Goal: Transaction & Acquisition: Purchase product/service

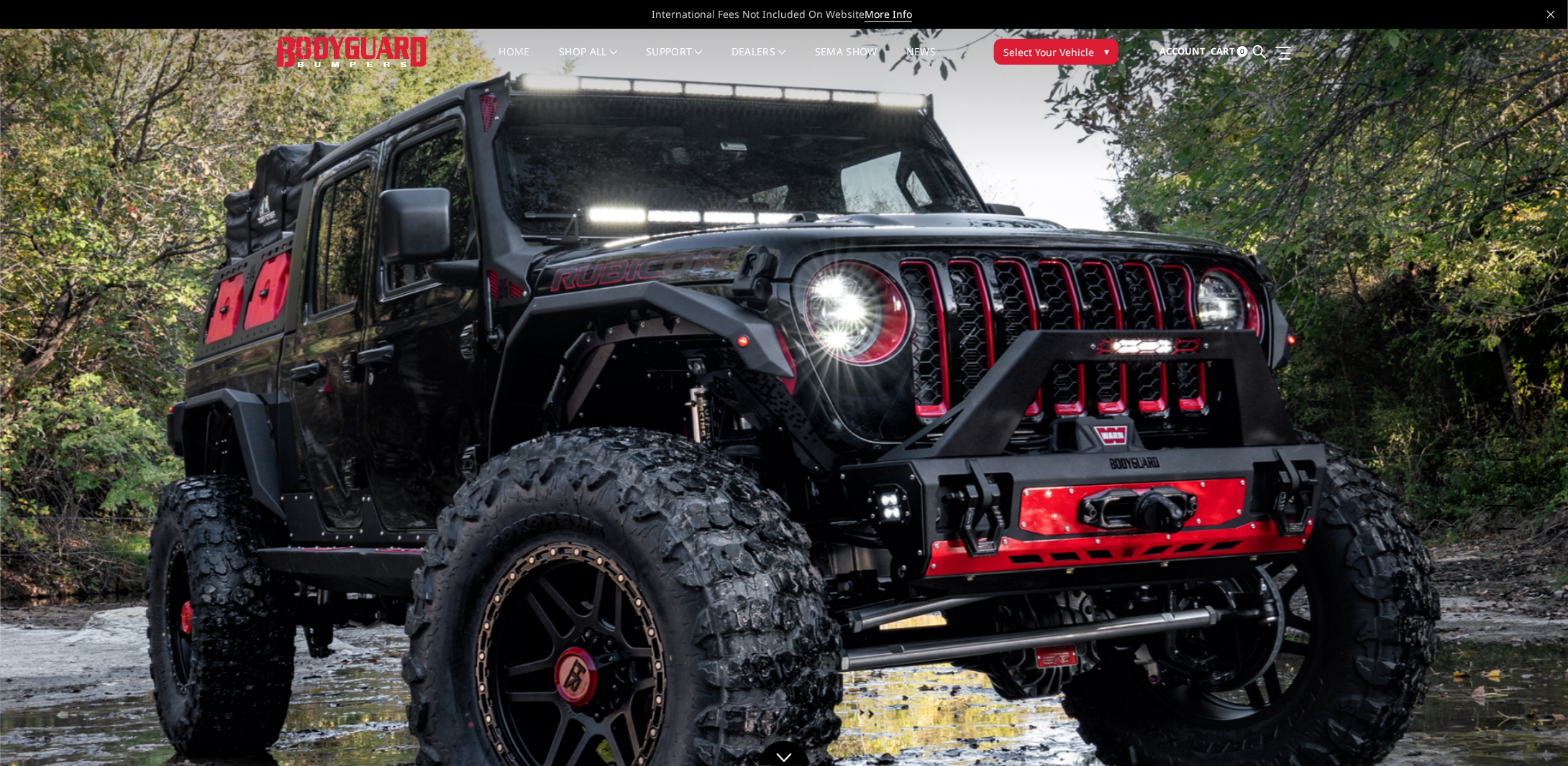
click at [1104, 52] on span "▾" at bounding box center [1106, 51] width 5 height 15
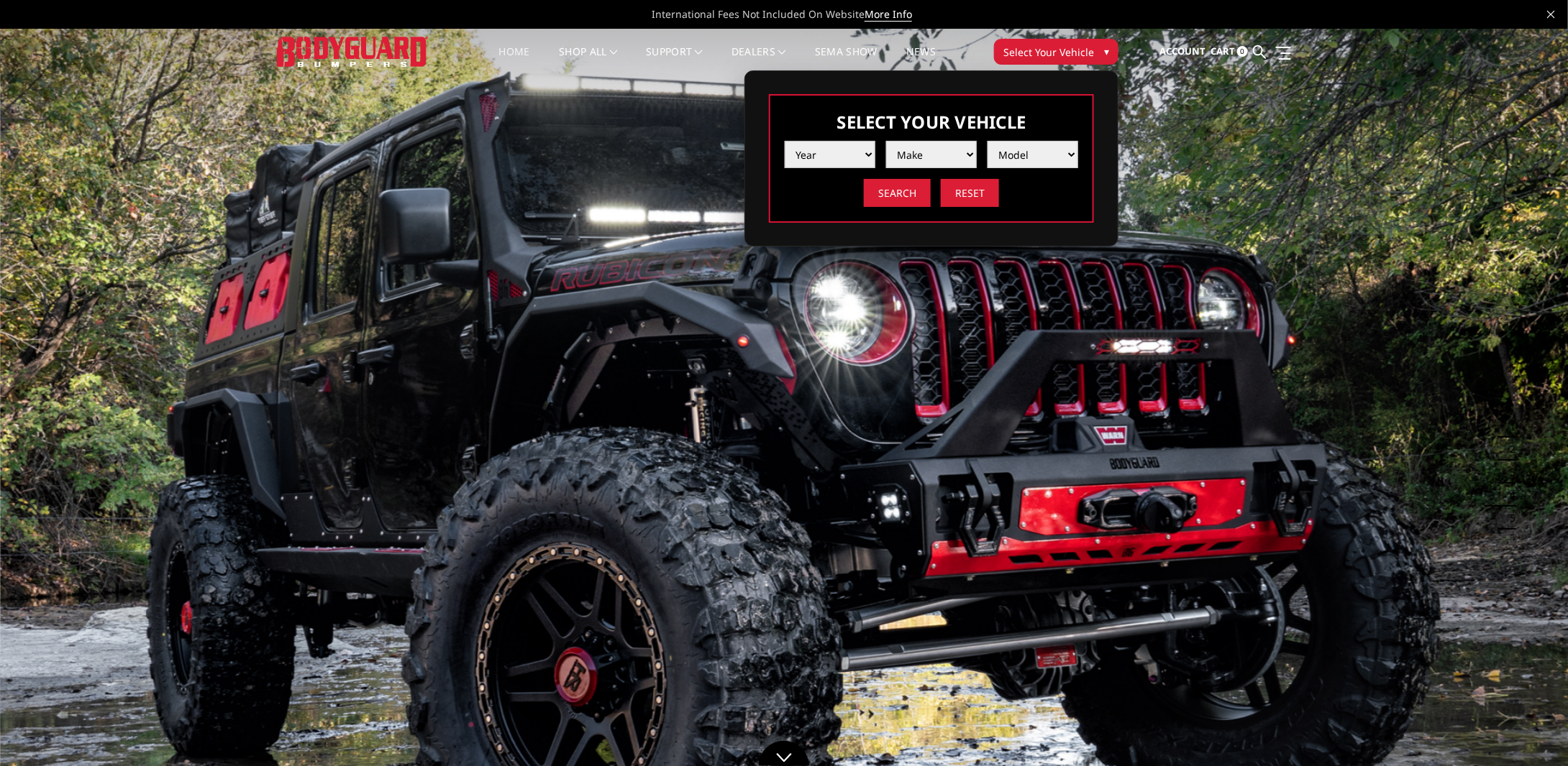
click at [859, 149] on select "Year [DATE] 2024 2023 2022 2021 2020 2019 2018 2017 2016 2015 2014 2013 2012 20…" at bounding box center [830, 155] width 90 height 27
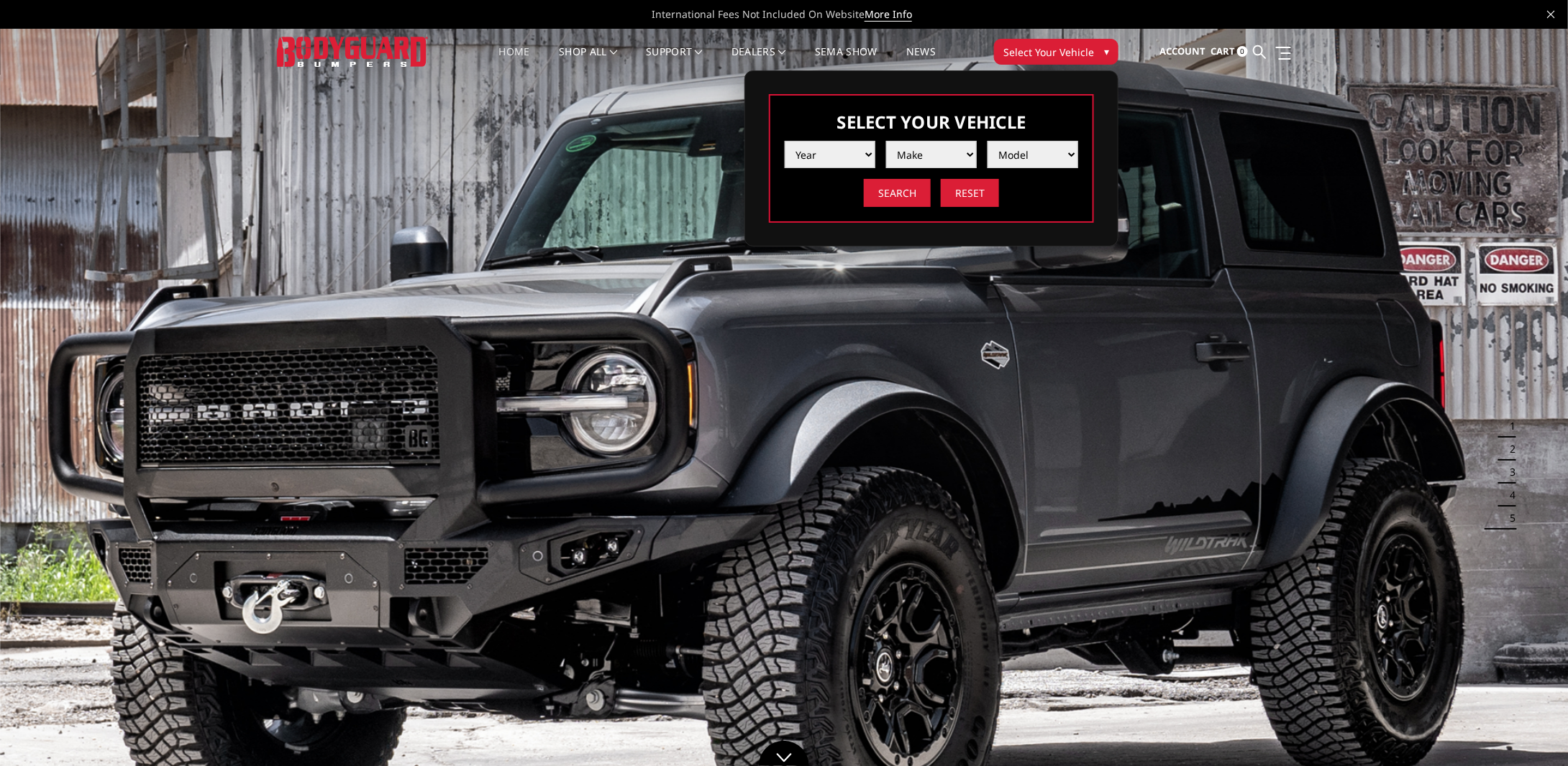
select select "yr_2025"
click at [785, 141] on select "Year [DATE] 2024 2023 2022 2021 2020 2019 2018 2017 2016 2015 2014 2013 2012 20…" at bounding box center [830, 155] width 90 height 27
click at [923, 166] on select "Make Chevrolet Ford GMC Ram Toyota" at bounding box center [931, 155] width 90 height 27
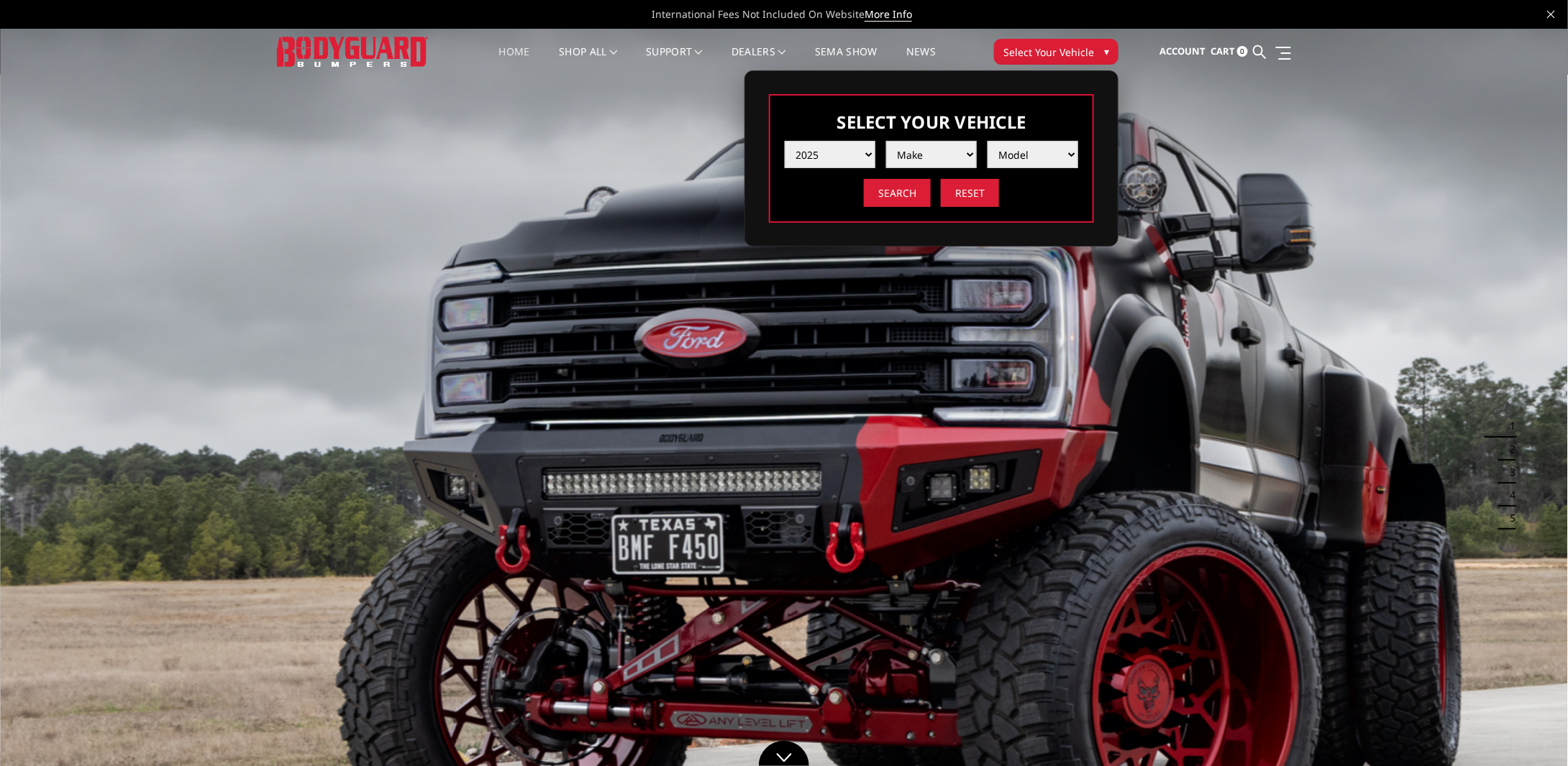
select select "mk_ford"
click at [886, 141] on select "Make Chevrolet Ford GMC Ram Toyota" at bounding box center [931, 155] width 90 height 27
click at [1033, 159] on select "Model F150 F150 Raptor F250 / F350 F450 F550" at bounding box center [1033, 155] width 90 height 27
select select "md_f150-raptor"
click at [987, 141] on select "Model F150 F150 Raptor F250 / F350 F450 F550" at bounding box center [1033, 155] width 90 height 27
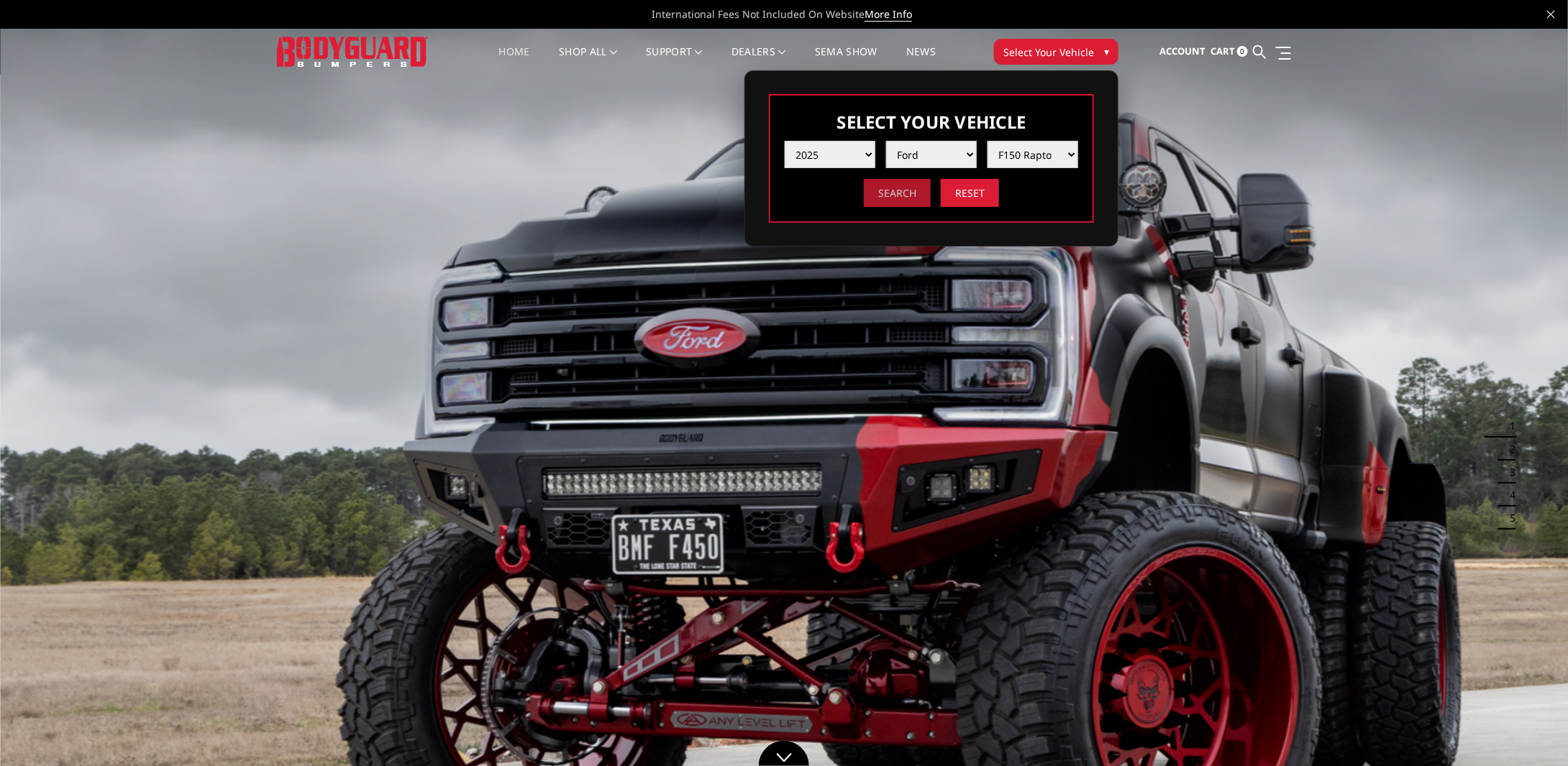
click at [872, 199] on input "Search" at bounding box center [897, 192] width 67 height 28
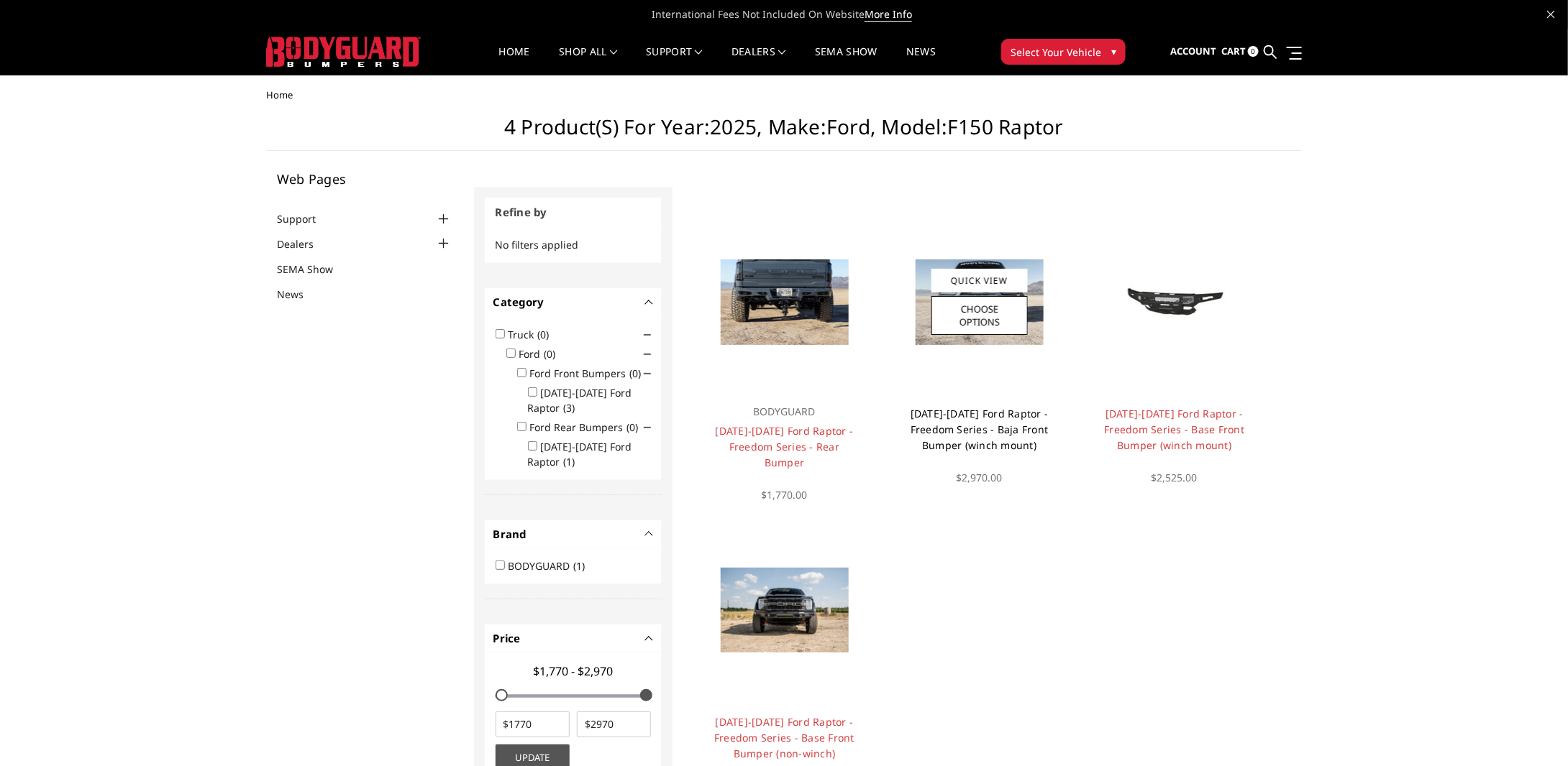
click at [1021, 429] on link "[DATE]-[DATE] Ford Raptor - Freedom Series - Baja Front Bumper (winch mount)" at bounding box center [980, 429] width 139 height 45
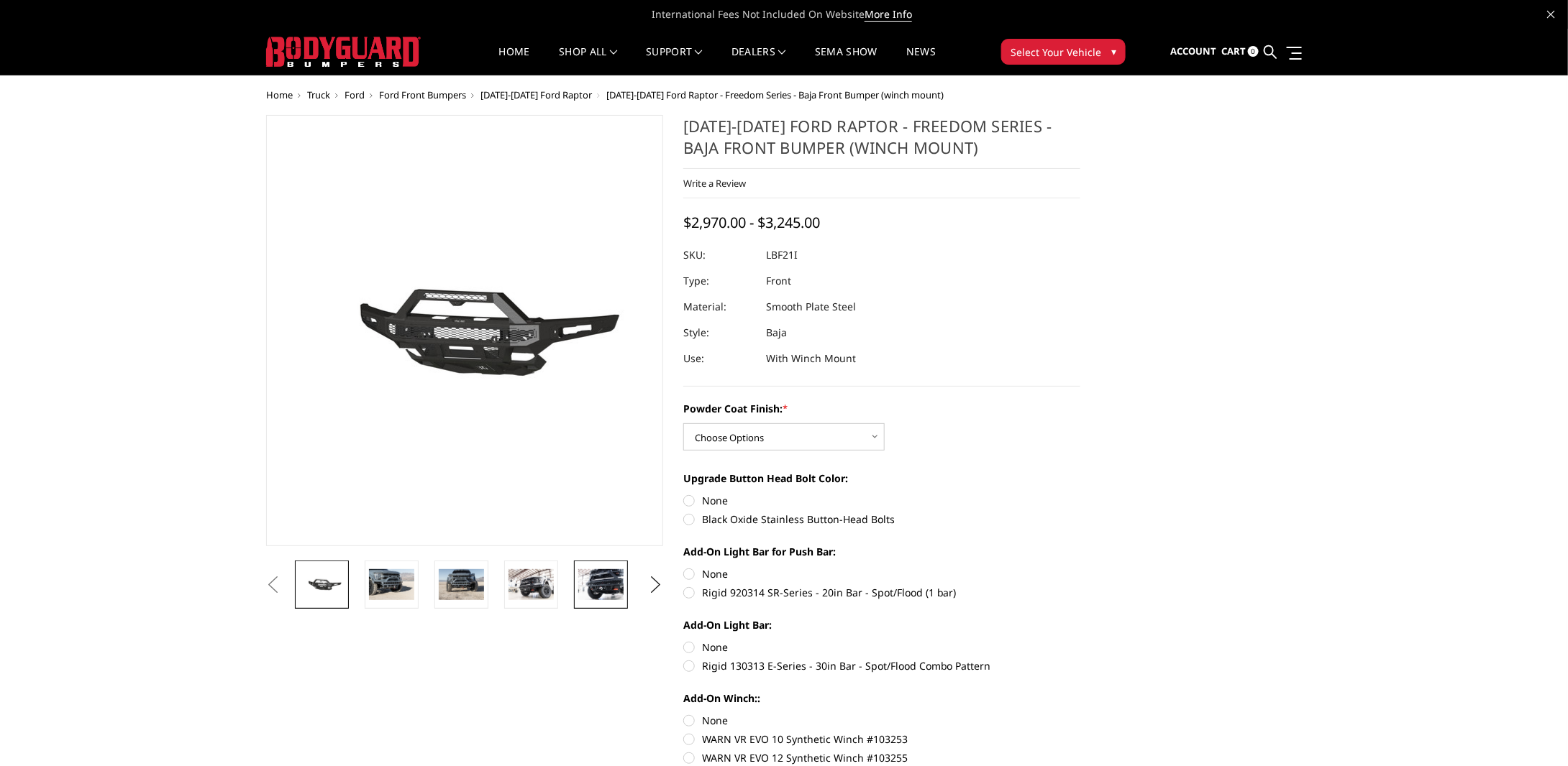
click at [585, 589] on img at bounding box center [601, 584] width 45 height 30
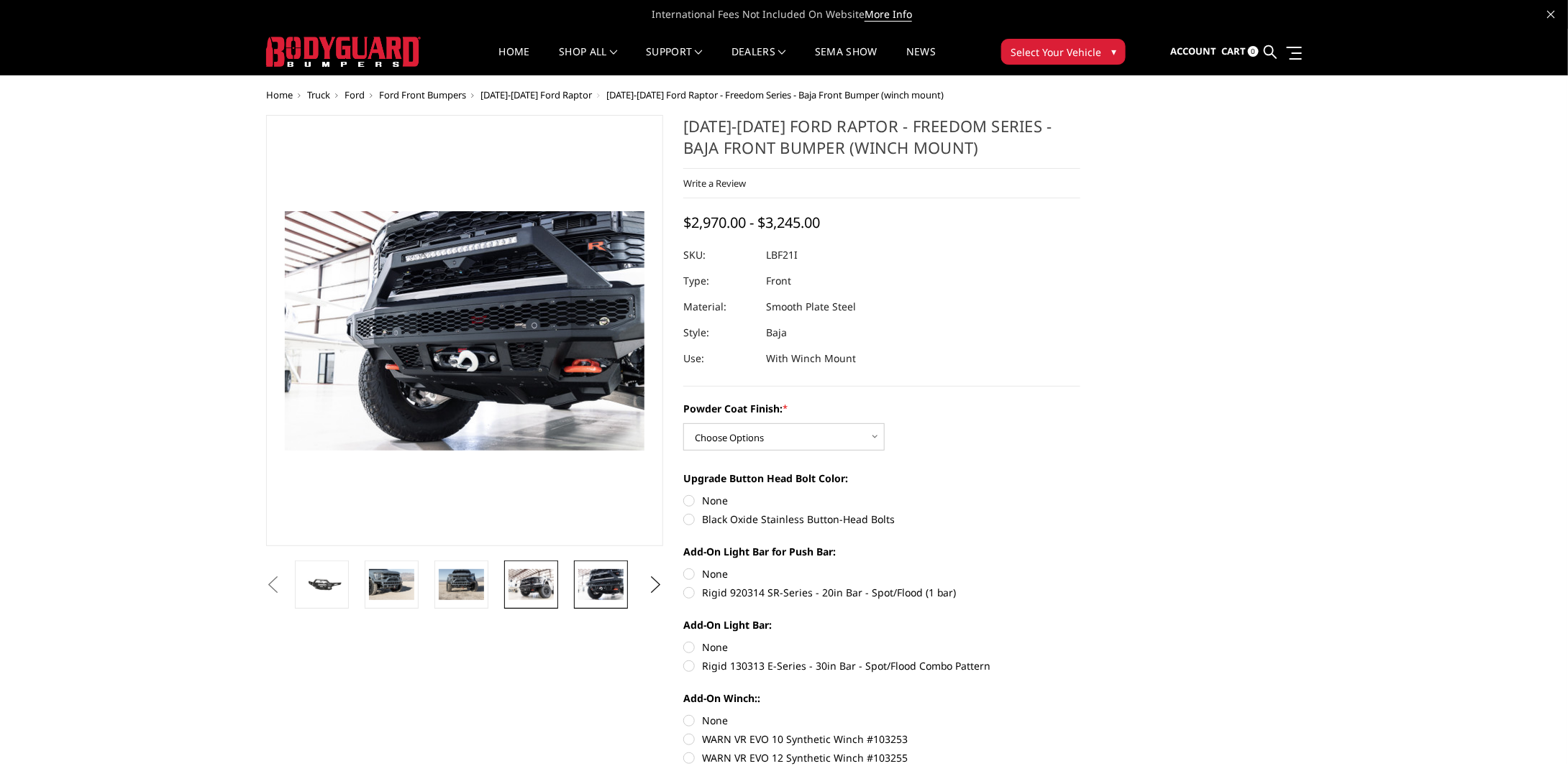
click at [536, 591] on img at bounding box center [532, 584] width 45 height 30
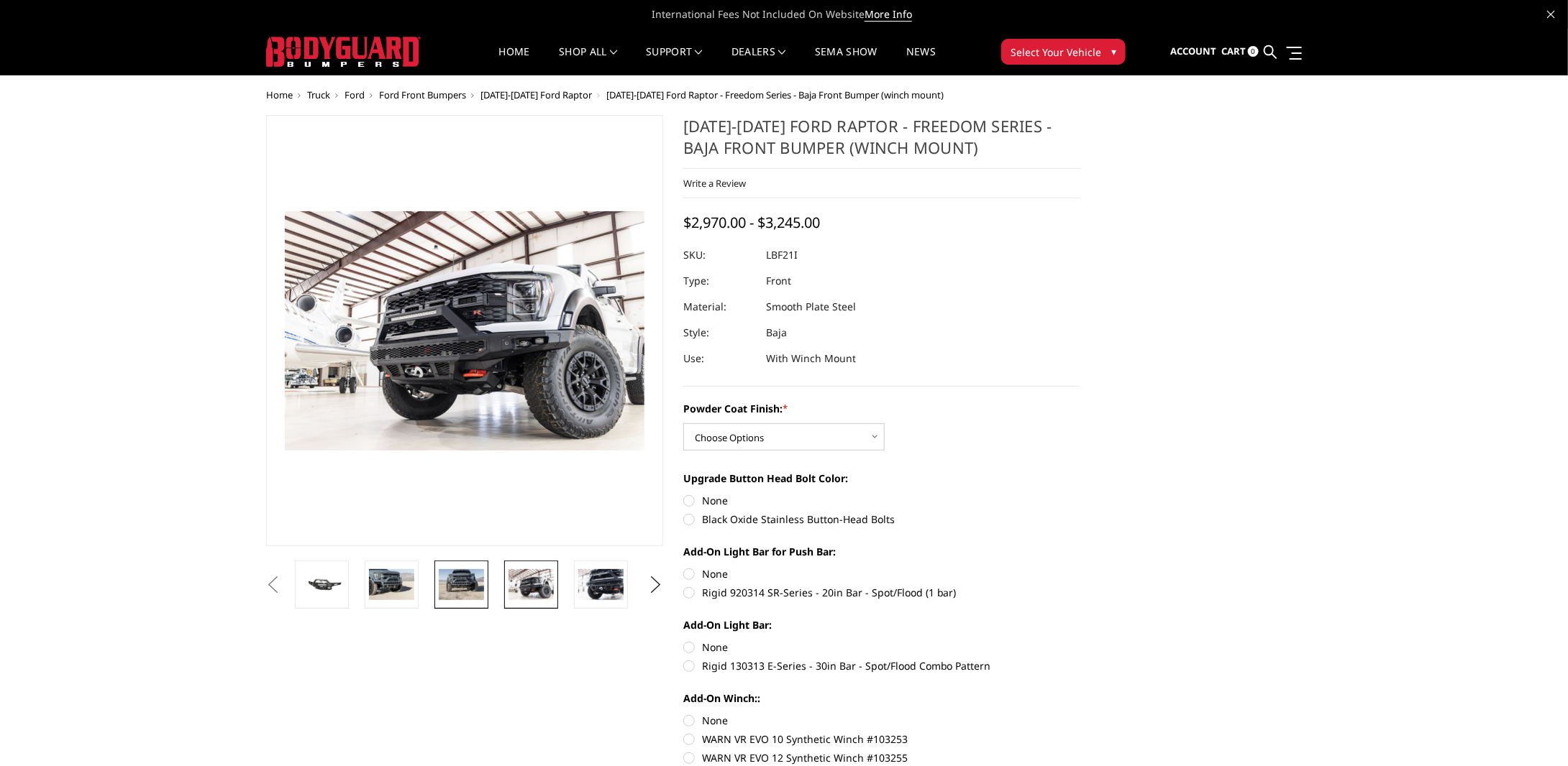
click at [482, 592] on img at bounding box center [462, 584] width 45 height 30
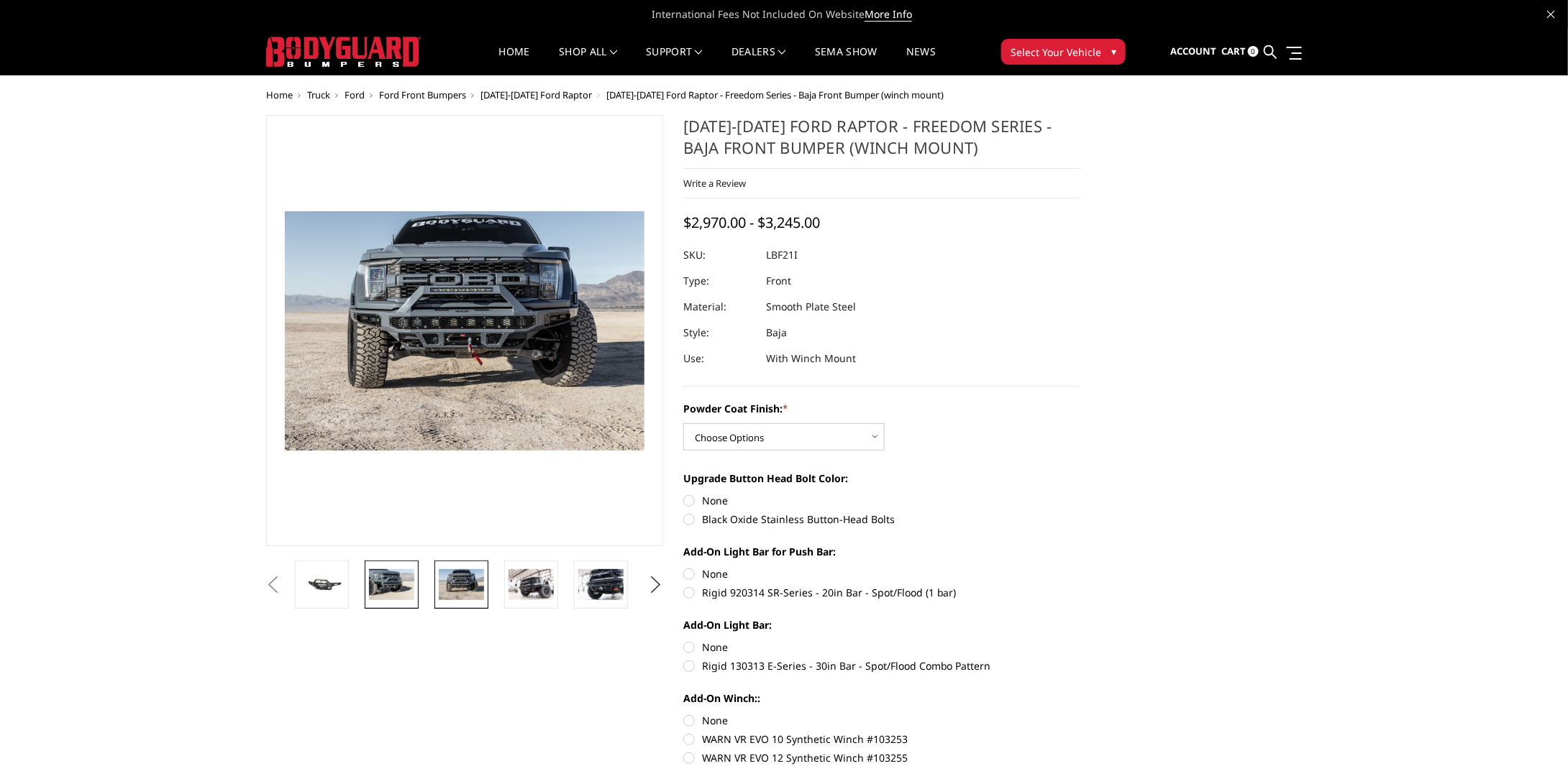
click at [397, 595] on img at bounding box center [392, 584] width 45 height 30
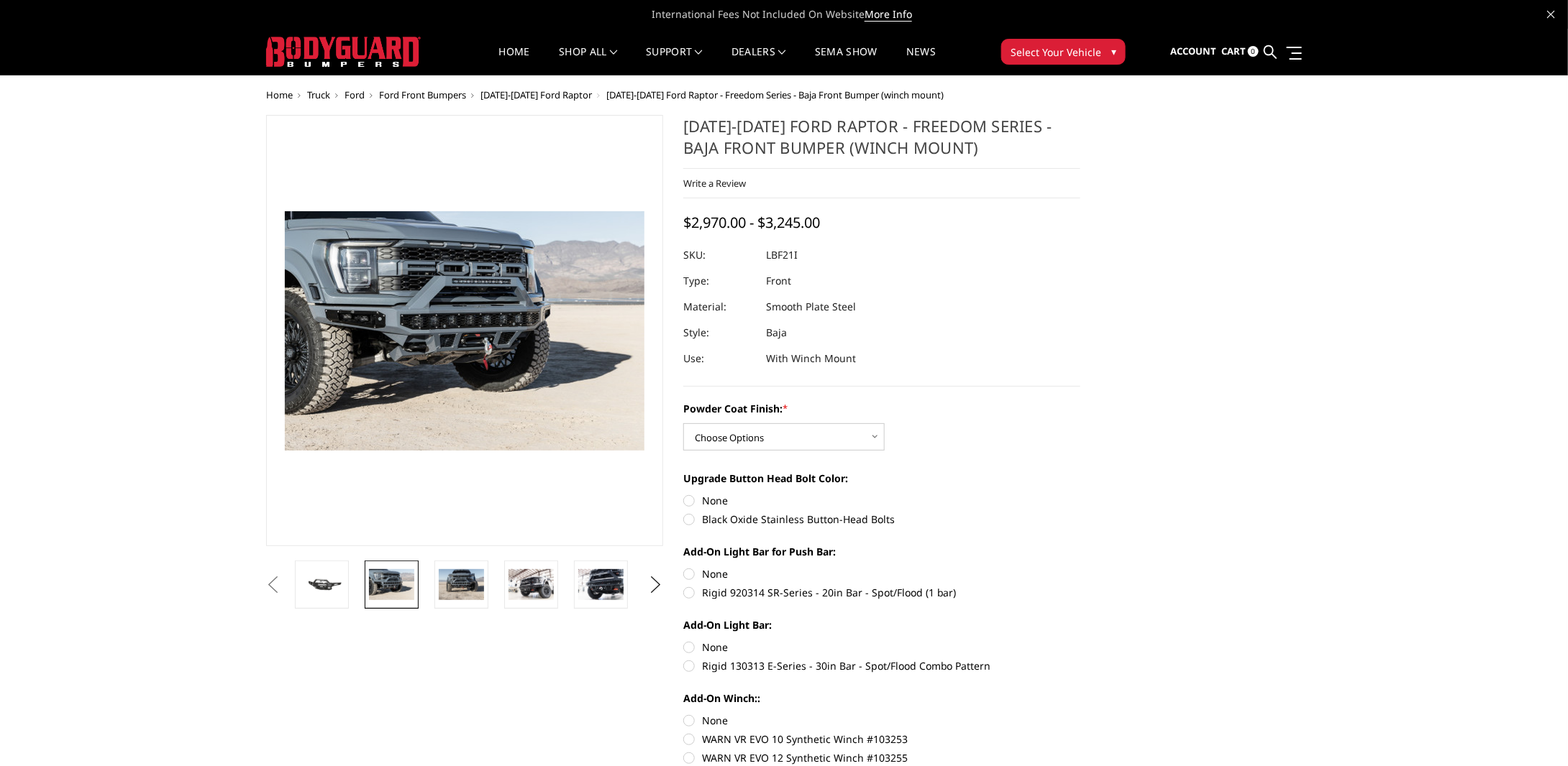
click at [402, 595] on img at bounding box center [392, 584] width 45 height 30
click at [476, 581] on img at bounding box center [462, 584] width 45 height 30
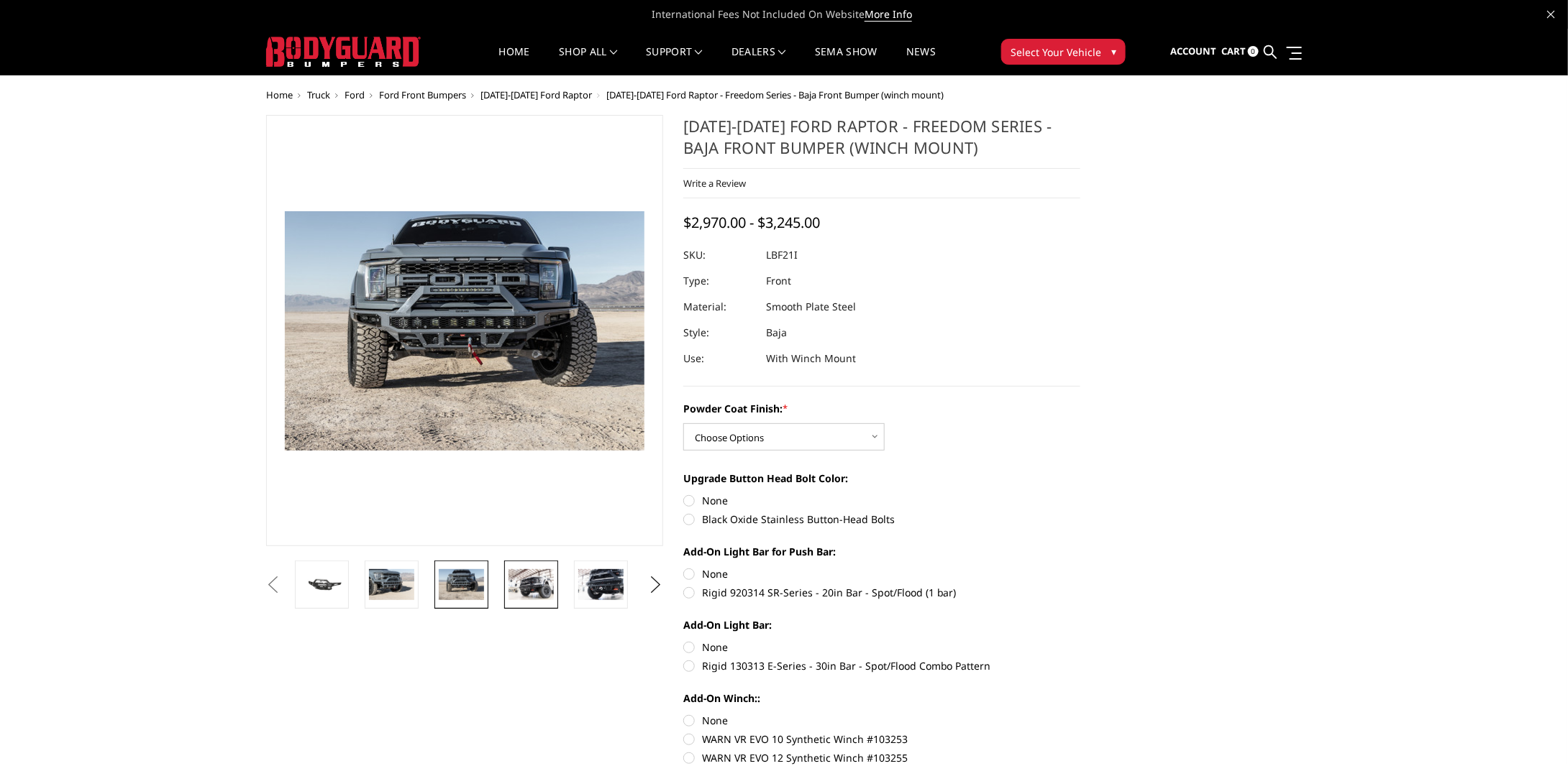
click at [538, 591] on img at bounding box center [532, 584] width 45 height 30
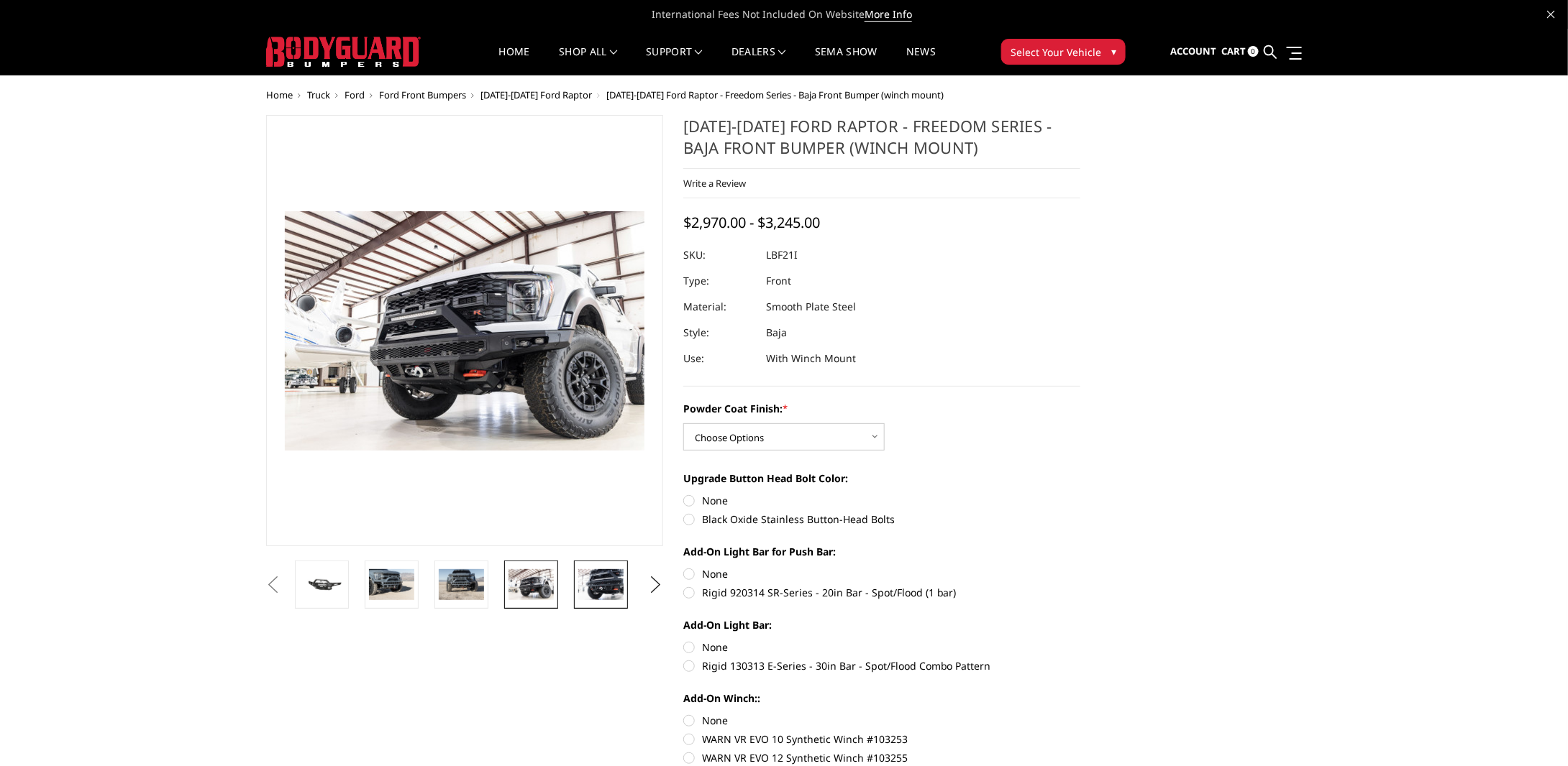
click at [603, 587] on img at bounding box center [601, 584] width 45 height 30
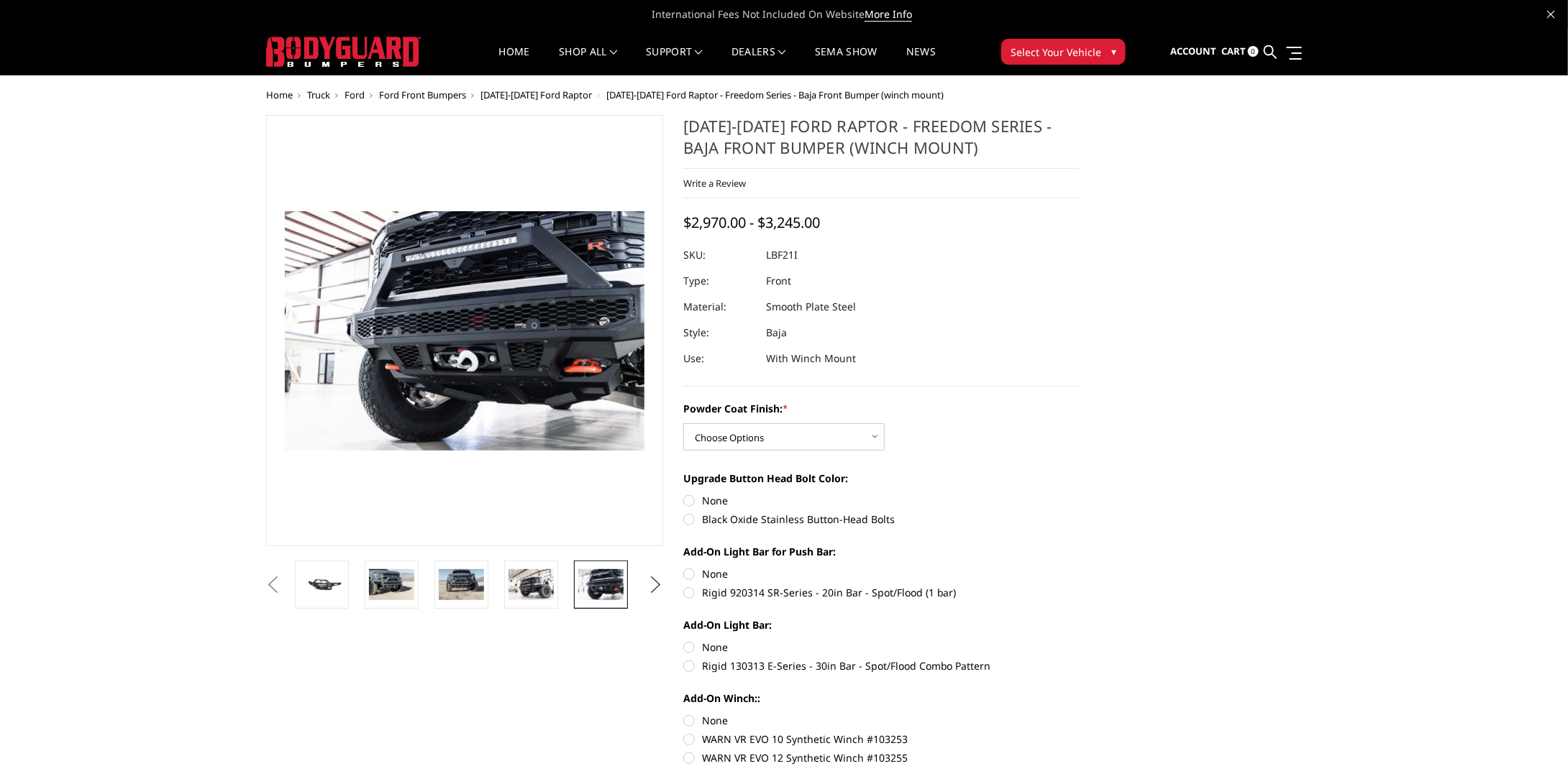
click at [654, 586] on button "Next" at bounding box center [656, 585] width 22 height 22
click at [528, 571] on img at bounding box center [532, 584] width 45 height 30
click at [595, 586] on img at bounding box center [601, 584] width 45 height 30
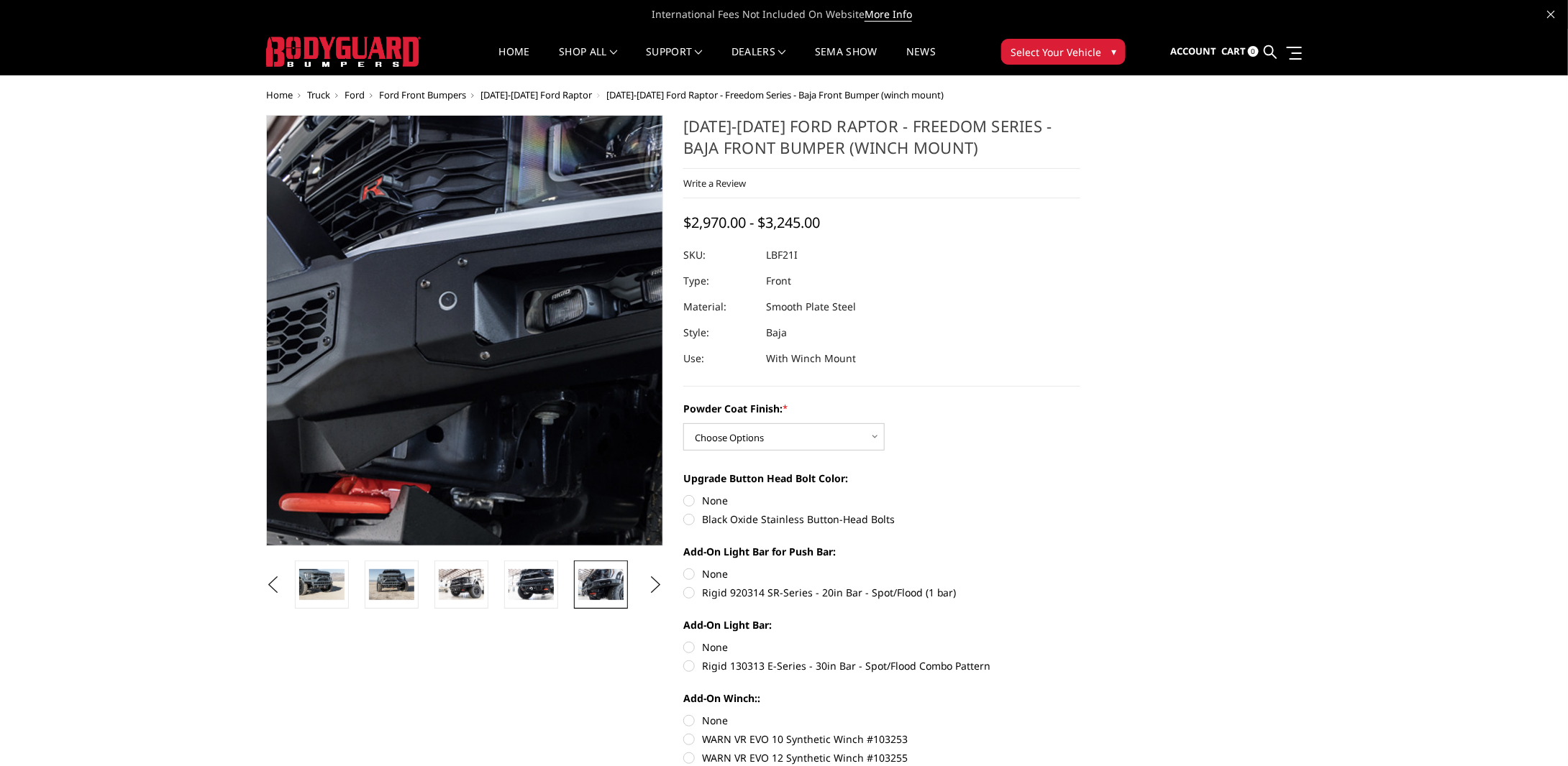
click at [436, 364] on img at bounding box center [503, 317] width 921 height 614
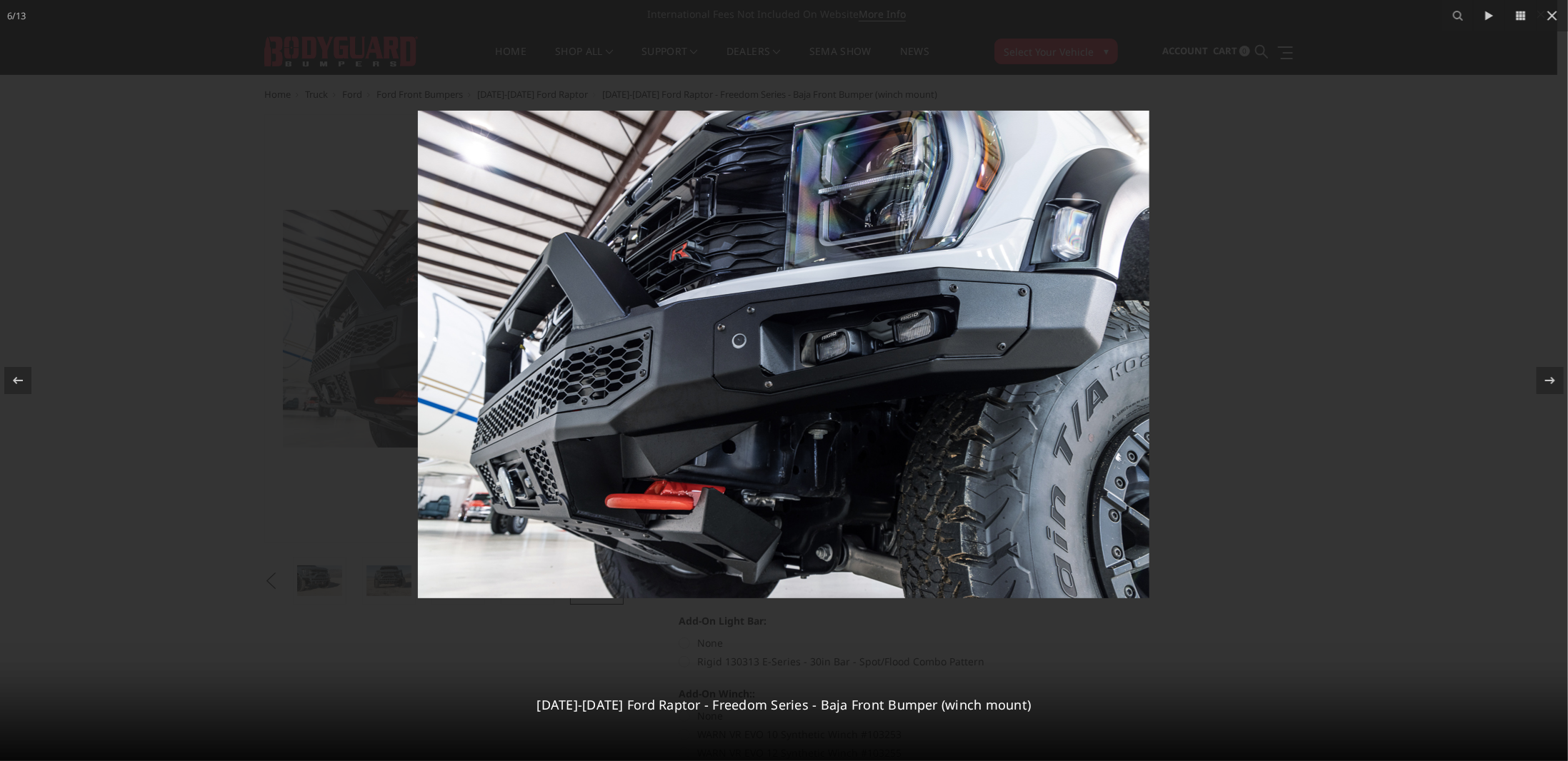
click at [772, 375] on img at bounding box center [784, 354] width 732 height 488
click at [591, 385] on img at bounding box center [784, 354] width 732 height 488
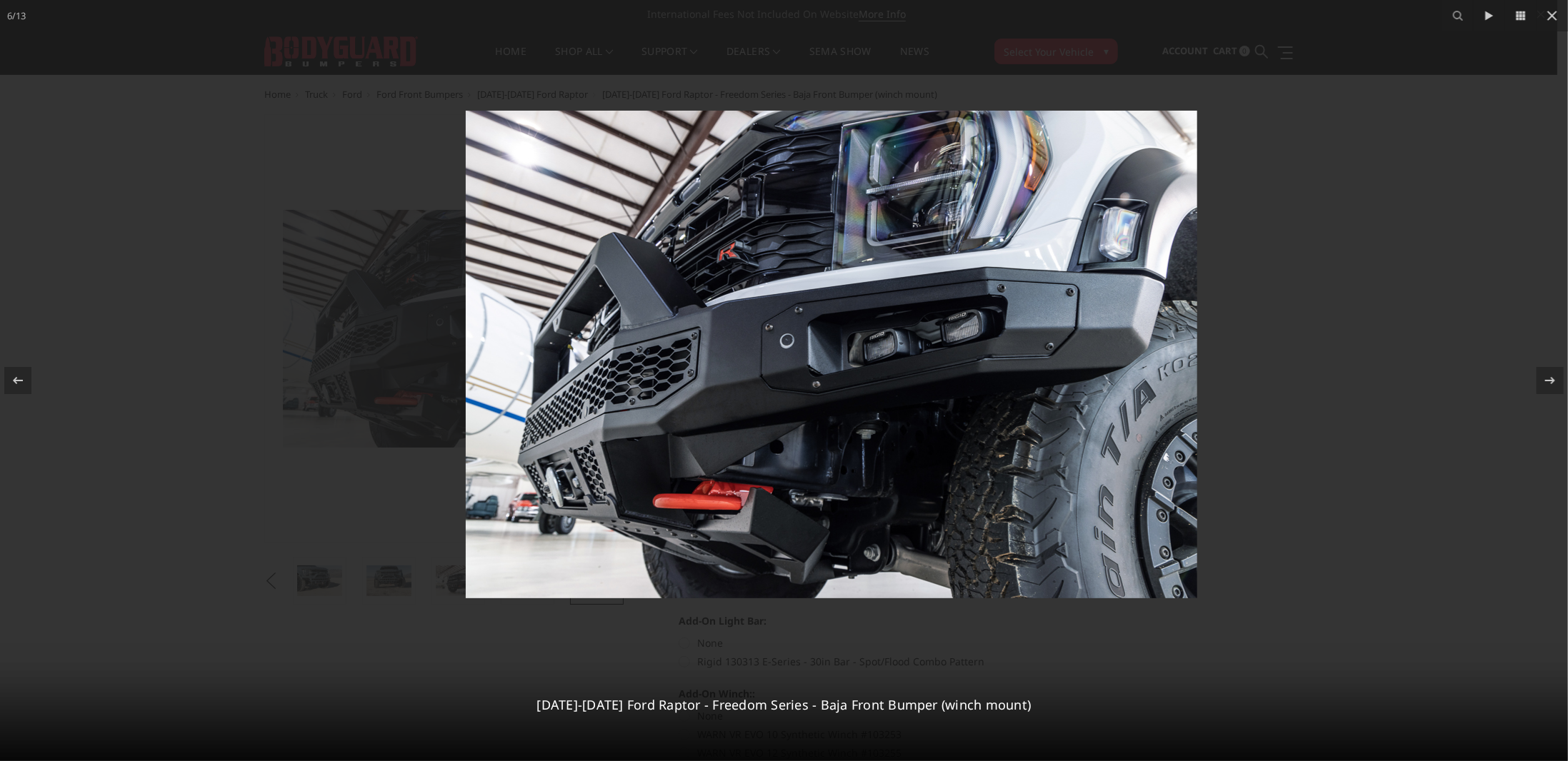
drag, startPoint x: 545, startPoint y: 381, endPoint x: 604, endPoint y: 406, distance: 64.1
click at [604, 406] on img at bounding box center [831, 354] width 732 height 488
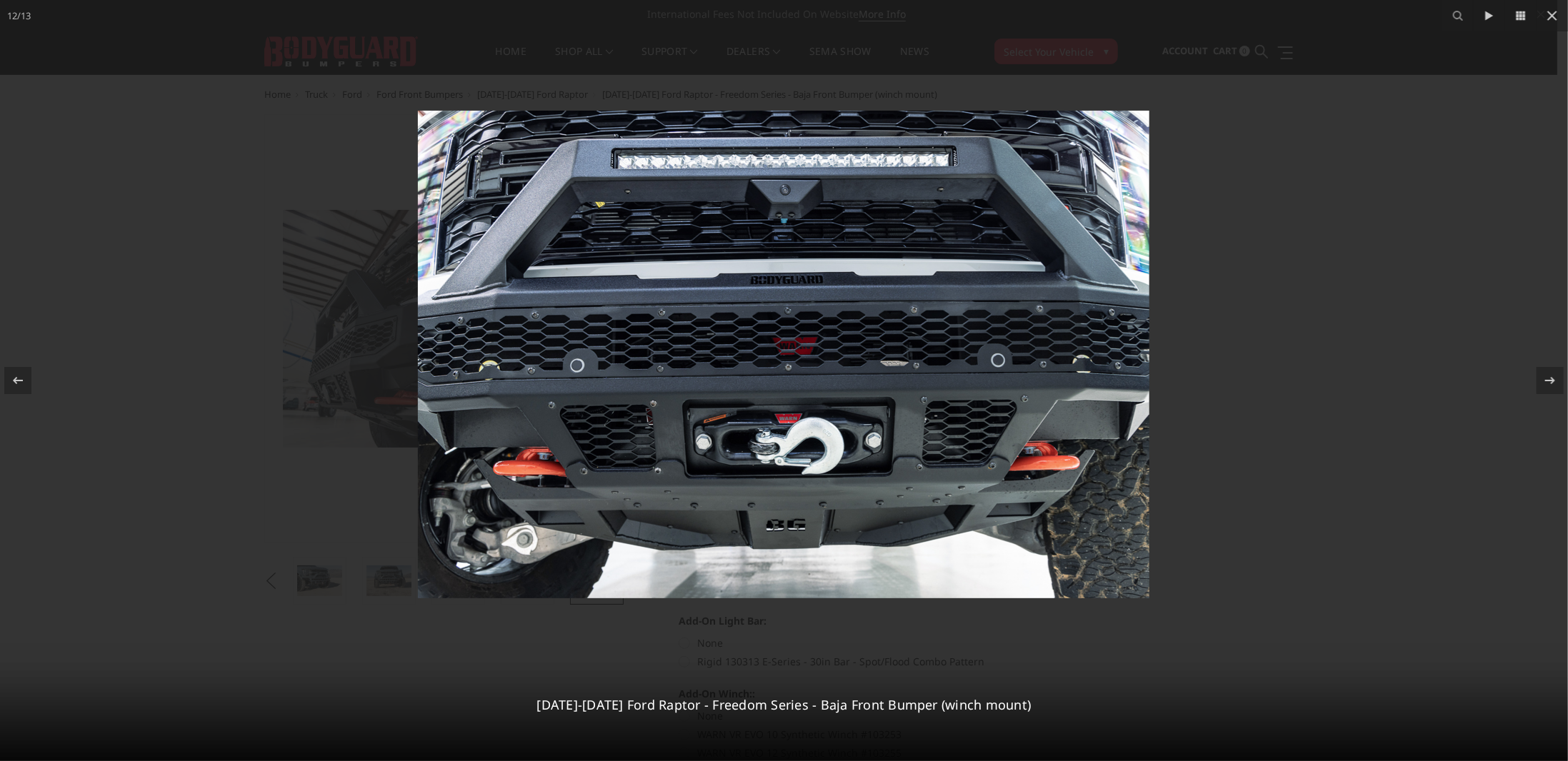
click at [141, 143] on div at bounding box center [784, 380] width 1568 height 761
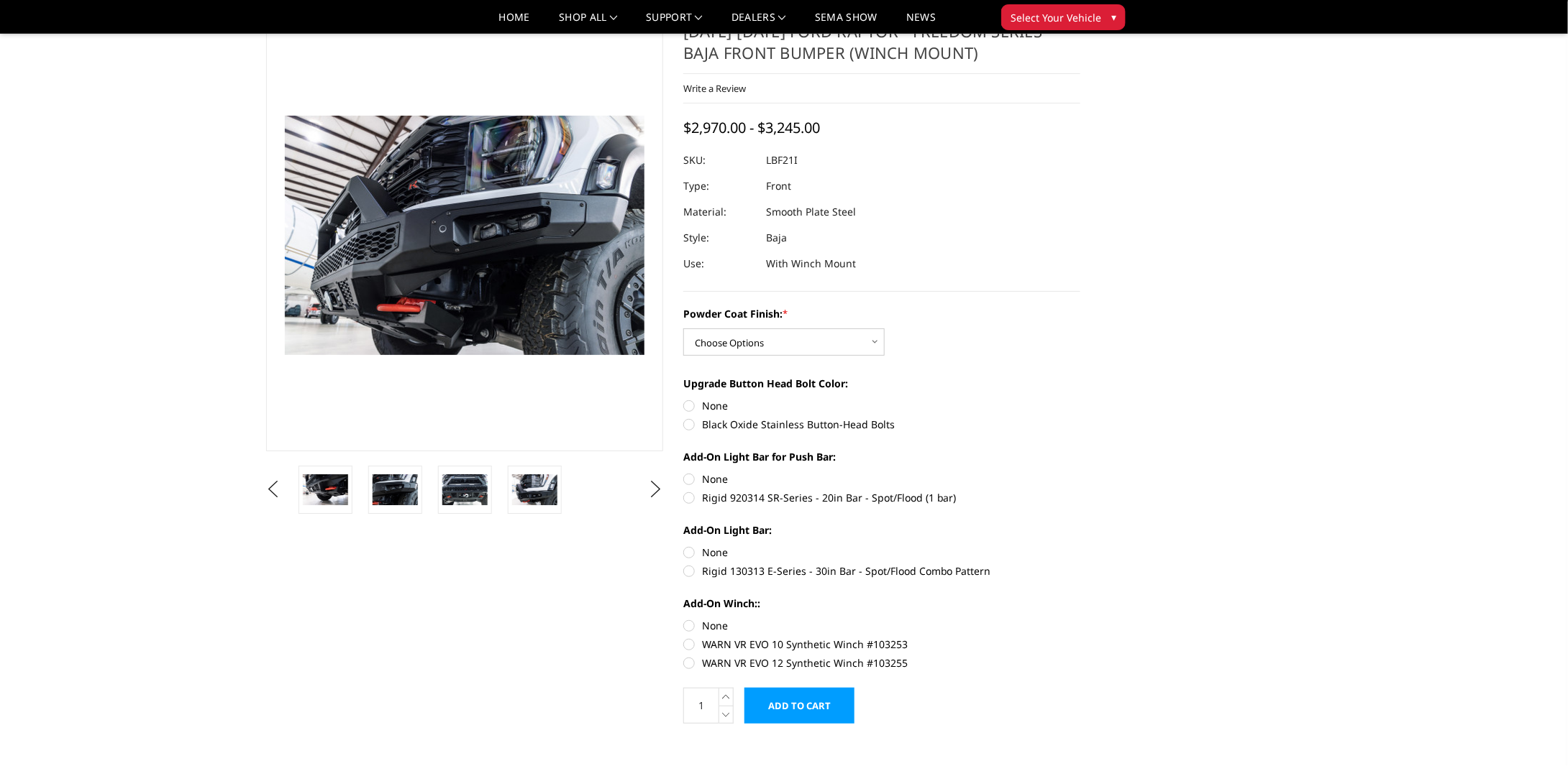
scroll to position [72, 0]
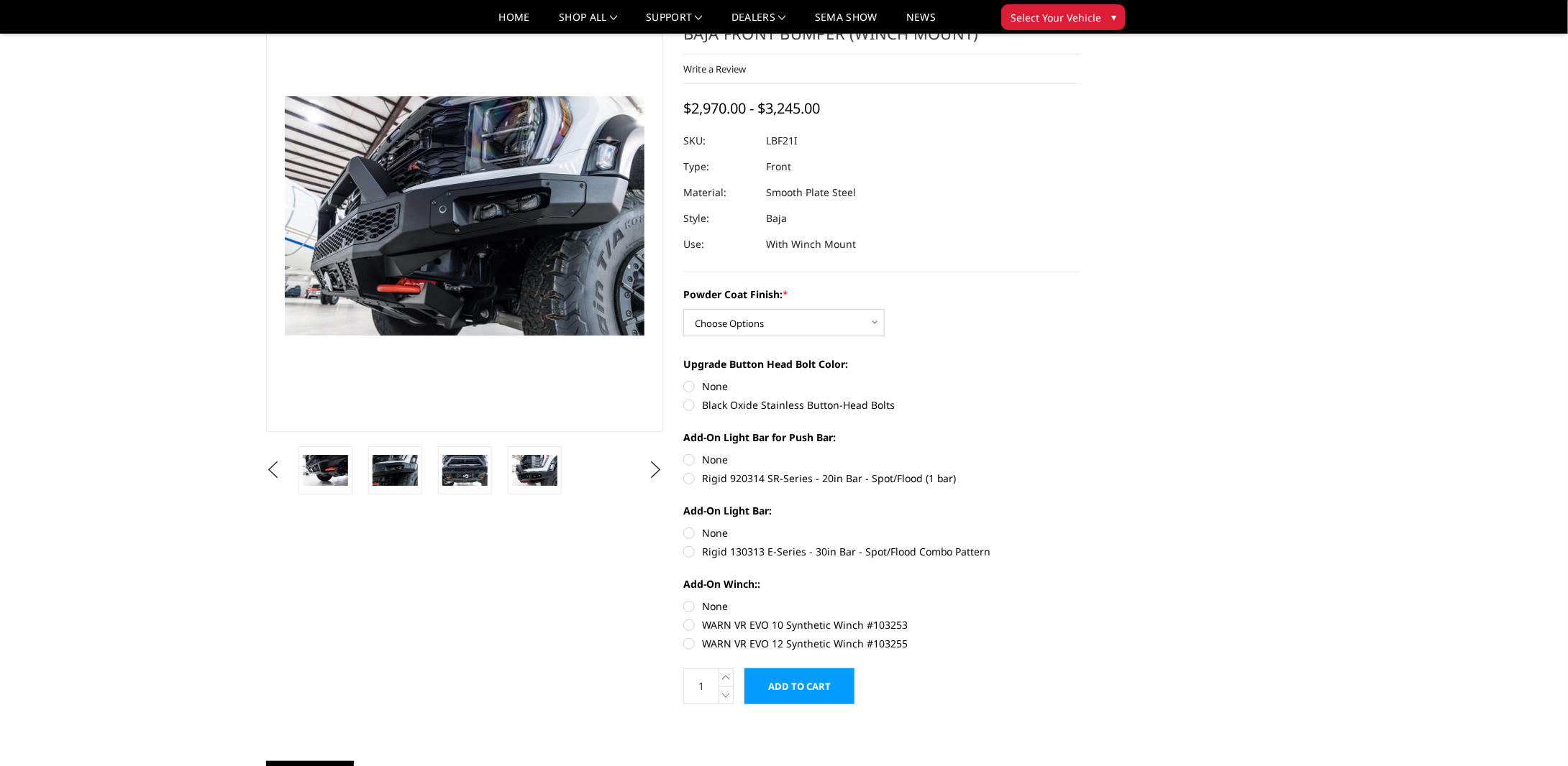
click at [690, 552] on label "Rigid 130313 E-Series - 30in Bar - Spot/Flood Combo Pattern" at bounding box center [882, 551] width 397 height 15
click at [1081, 526] on input "Rigid 130313 E-Series - 30in Bar - Spot/Flood Combo Pattern" at bounding box center [1081, 525] width 1 height 1
radio input "true"
click at [490, 474] on img at bounding box center [491, 469] width 45 height 30
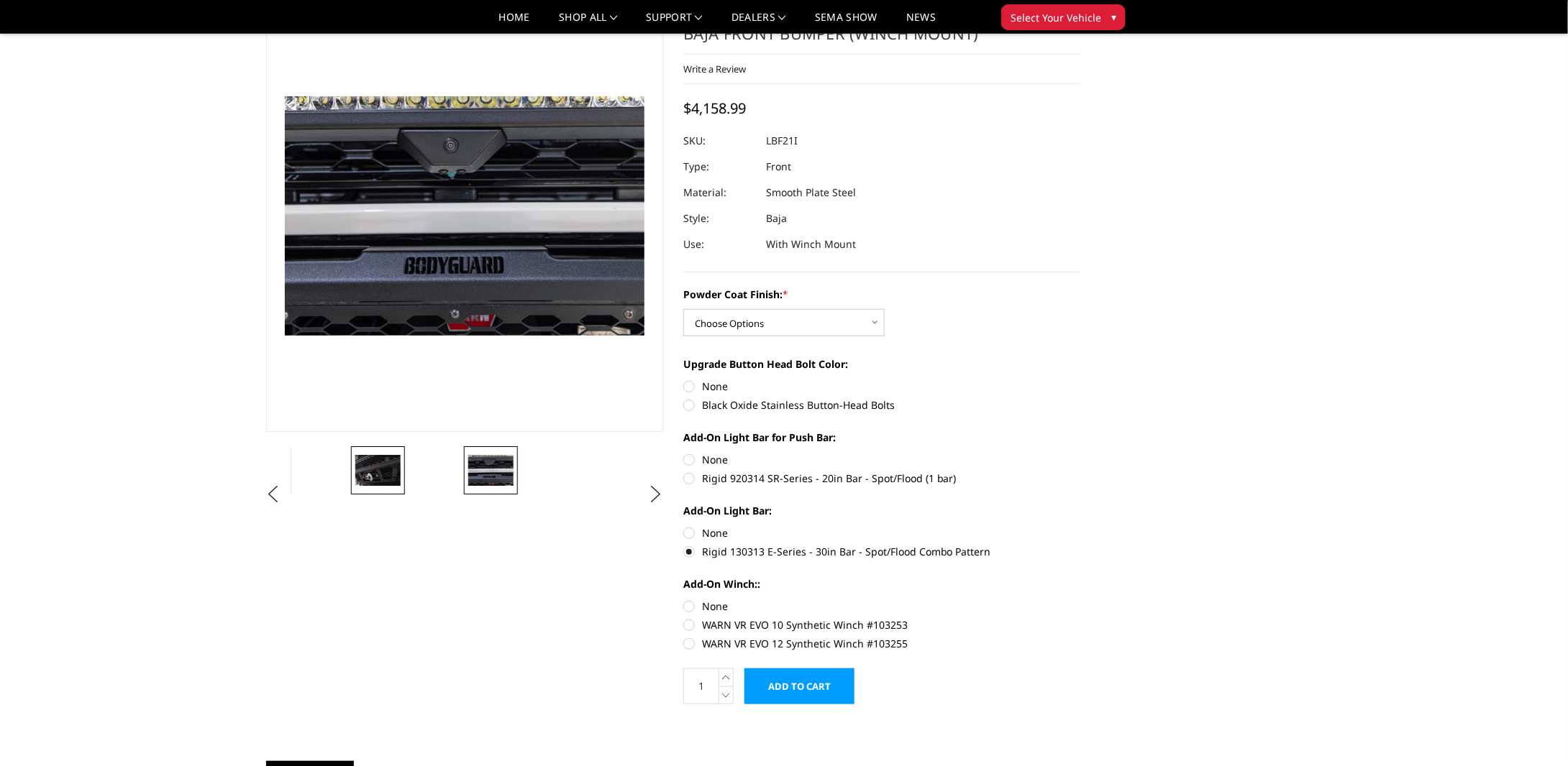
click at [396, 472] on img at bounding box center [378, 469] width 45 height 30
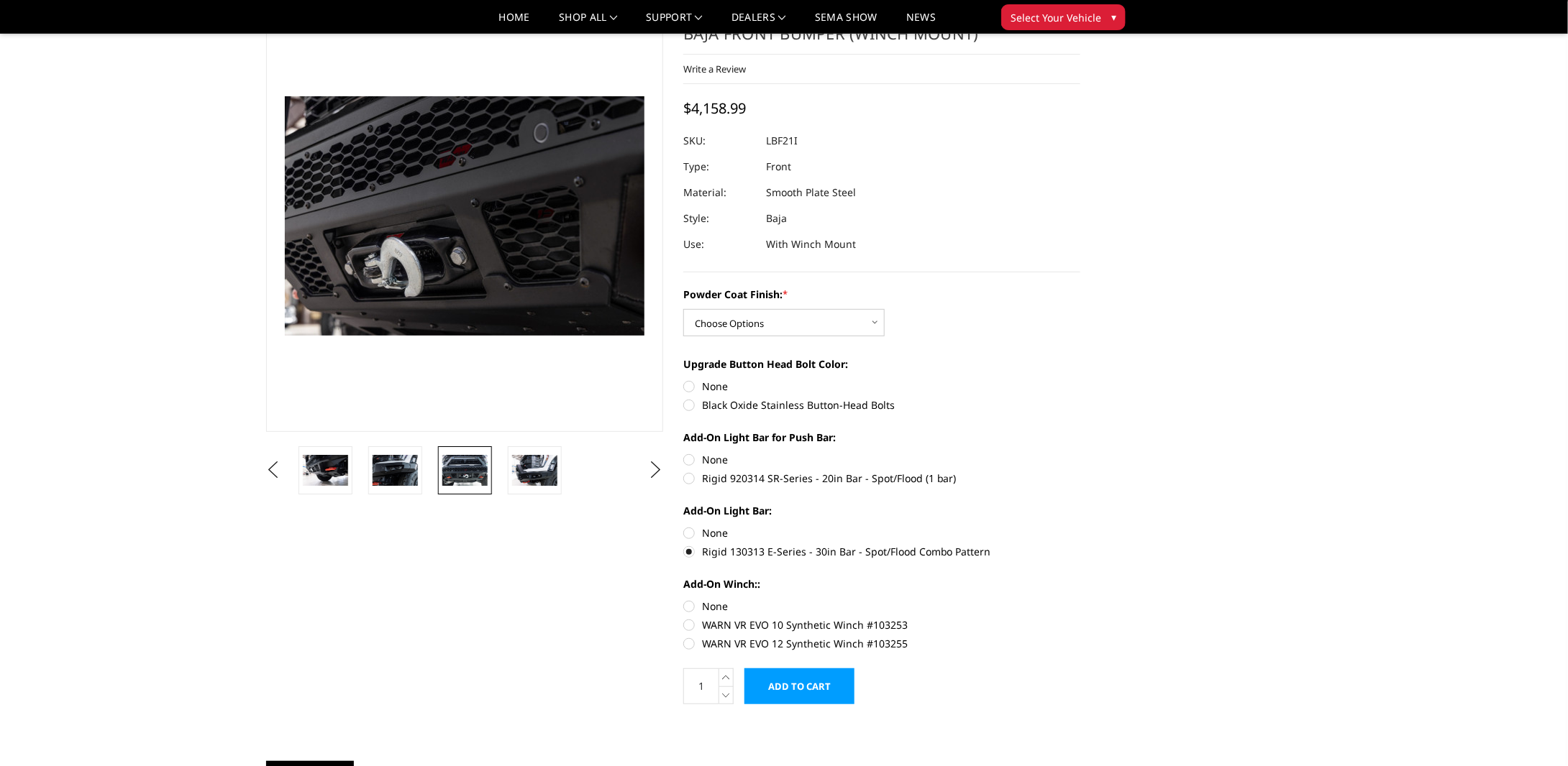
click at [455, 473] on img at bounding box center [465, 469] width 45 height 30
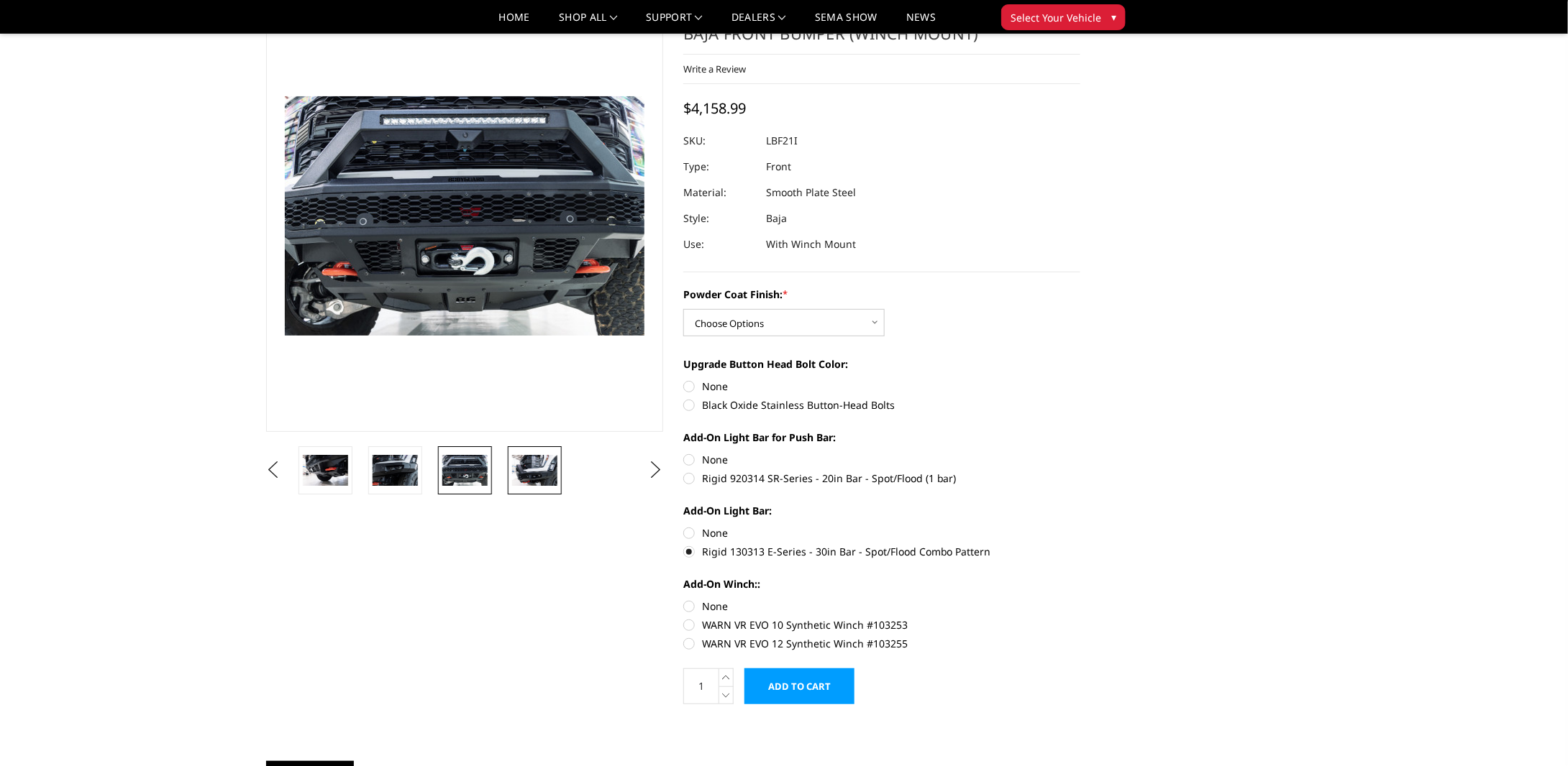
click at [532, 479] on img at bounding box center [534, 469] width 45 height 30
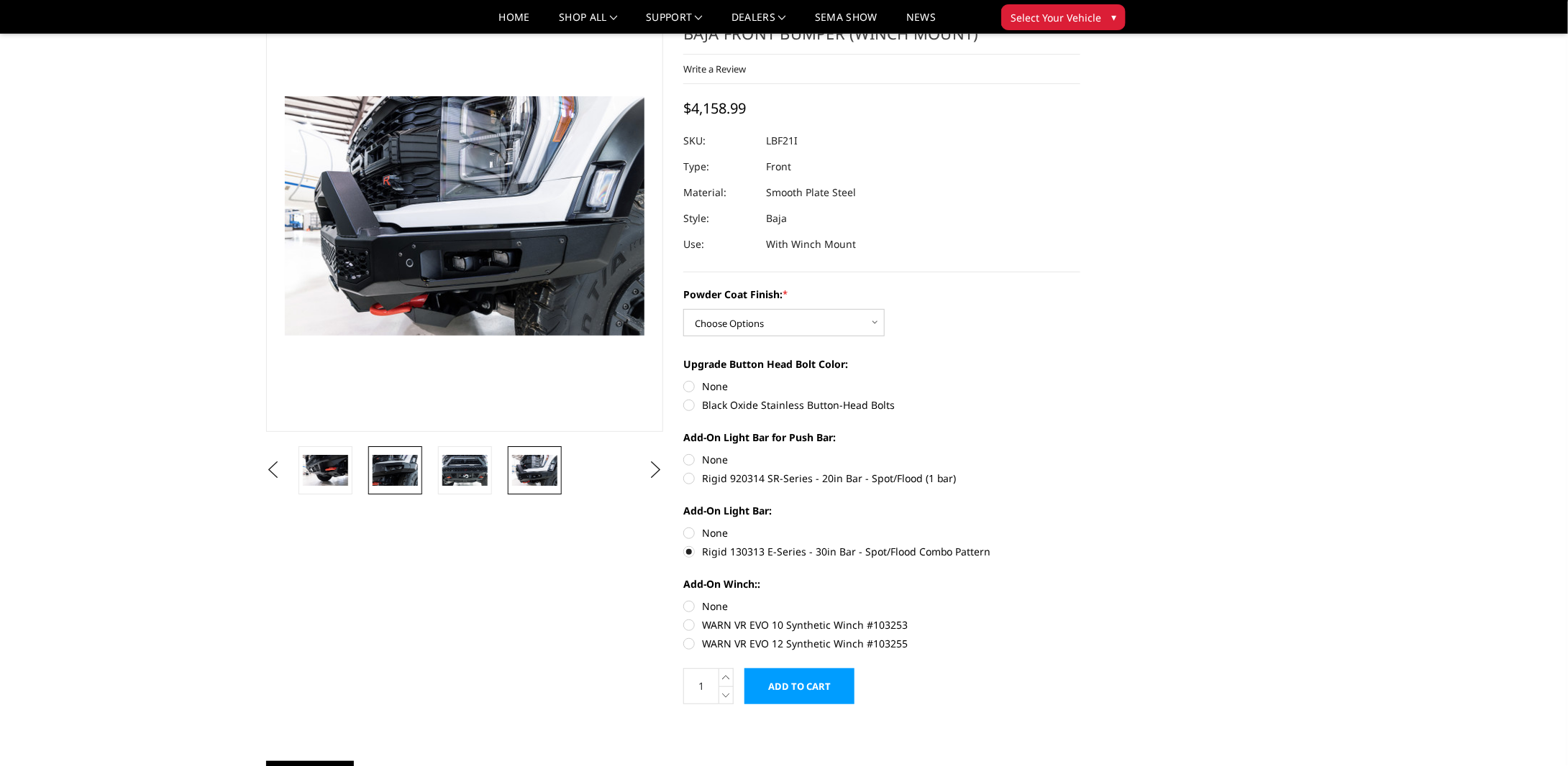
click at [413, 471] on img at bounding box center [395, 469] width 45 height 30
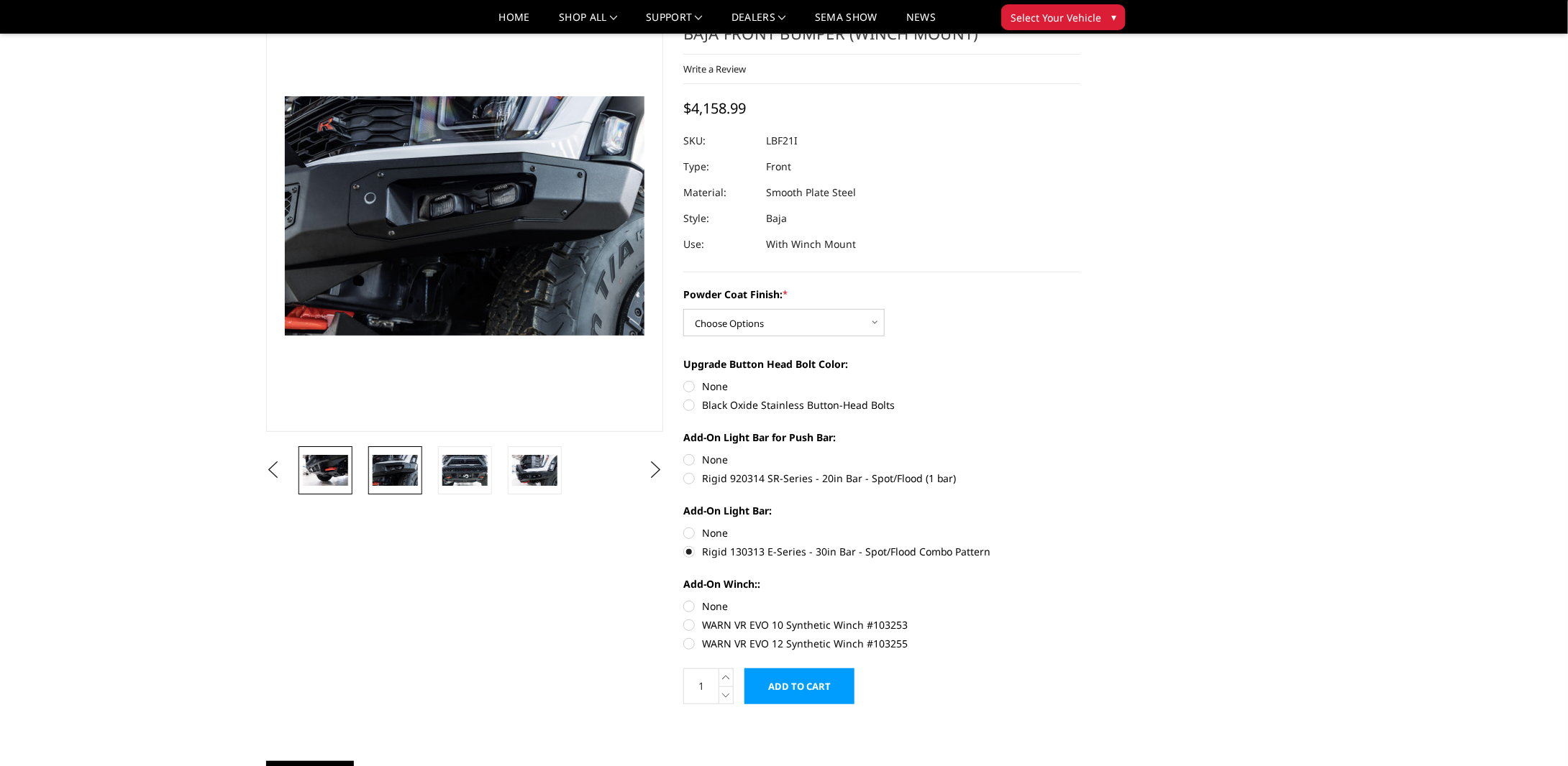
click at [337, 472] on img at bounding box center [325, 469] width 45 height 30
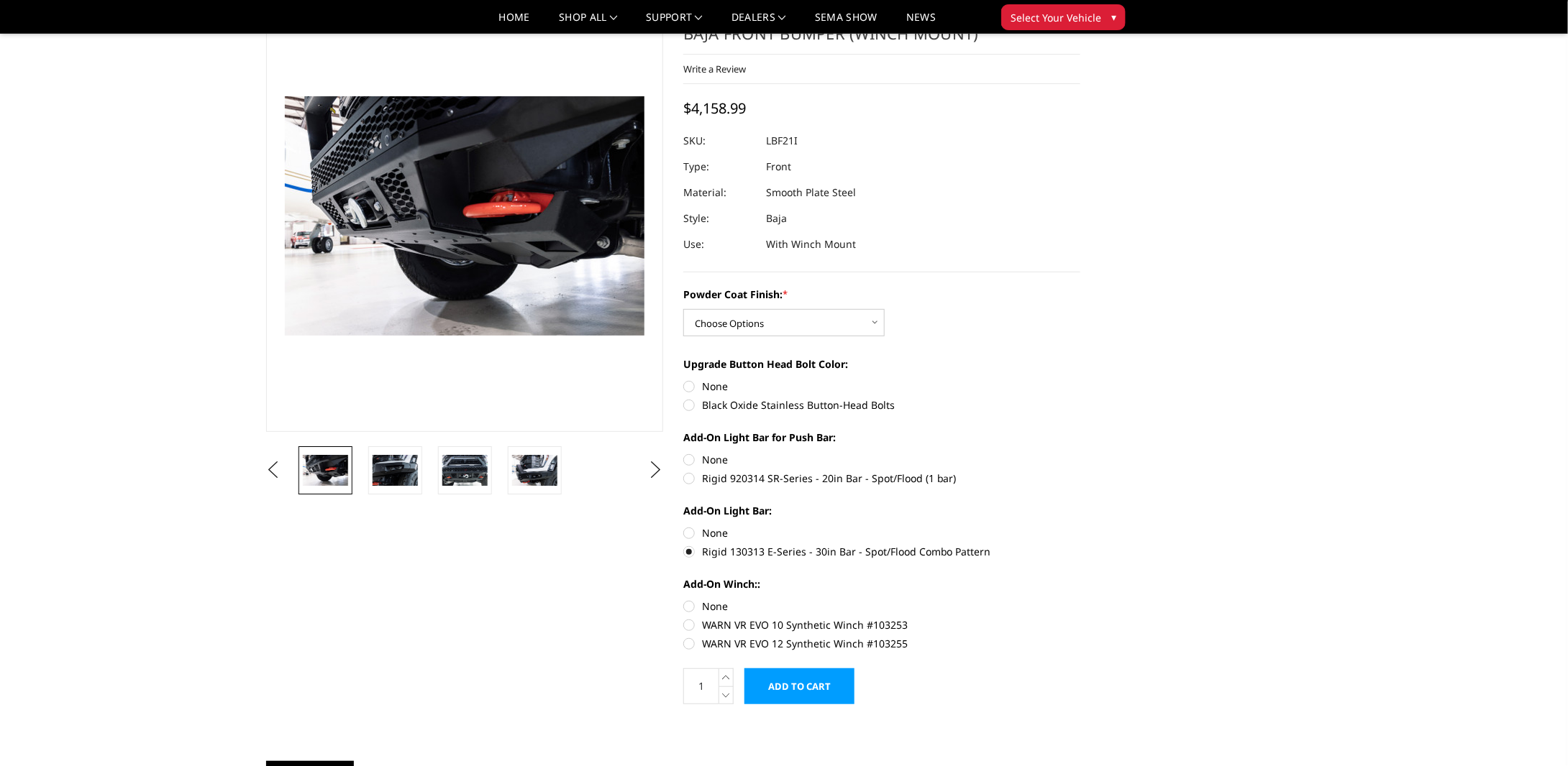
click at [740, 637] on label "WARN VR EVO 12 Synthetic Winch #103255" at bounding box center [882, 643] width 397 height 15
click at [1081, 619] on input "WARN VR EVO 12 Synthetic Winch #103255" at bounding box center [1081, 618] width 1 height 1
radio input "true"
